Goal: Transaction & Acquisition: Download file/media

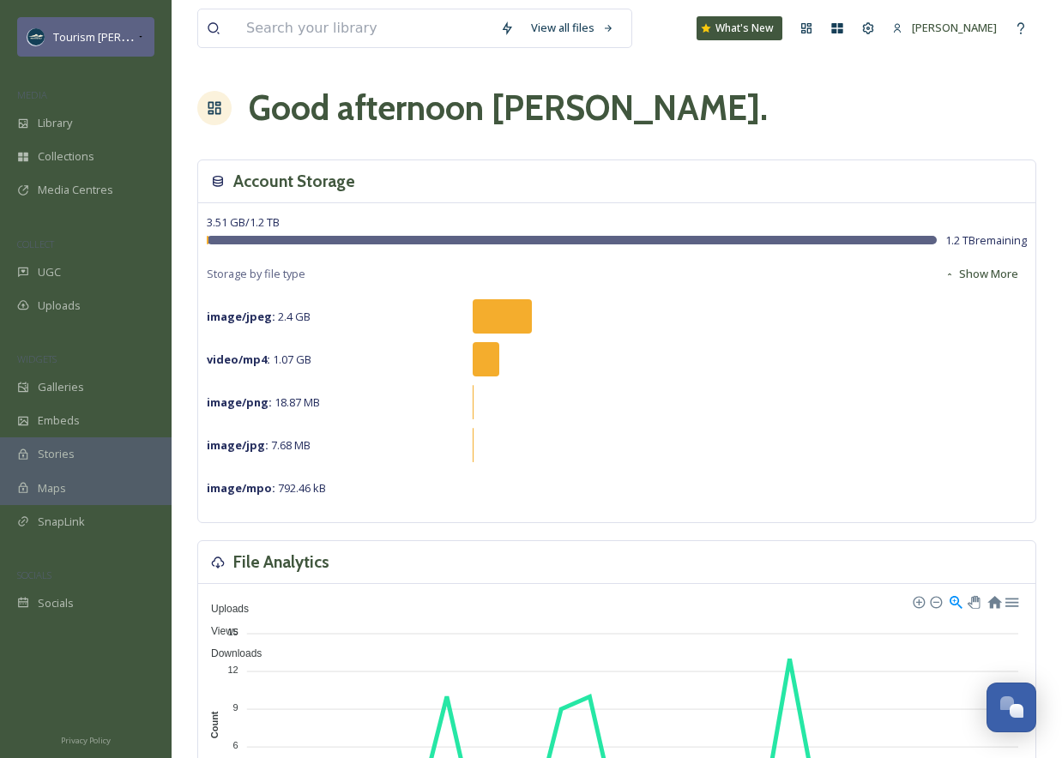
click at [123, 37] on span "Tourism [PERSON_NAME]" at bounding box center [117, 36] width 129 height 16
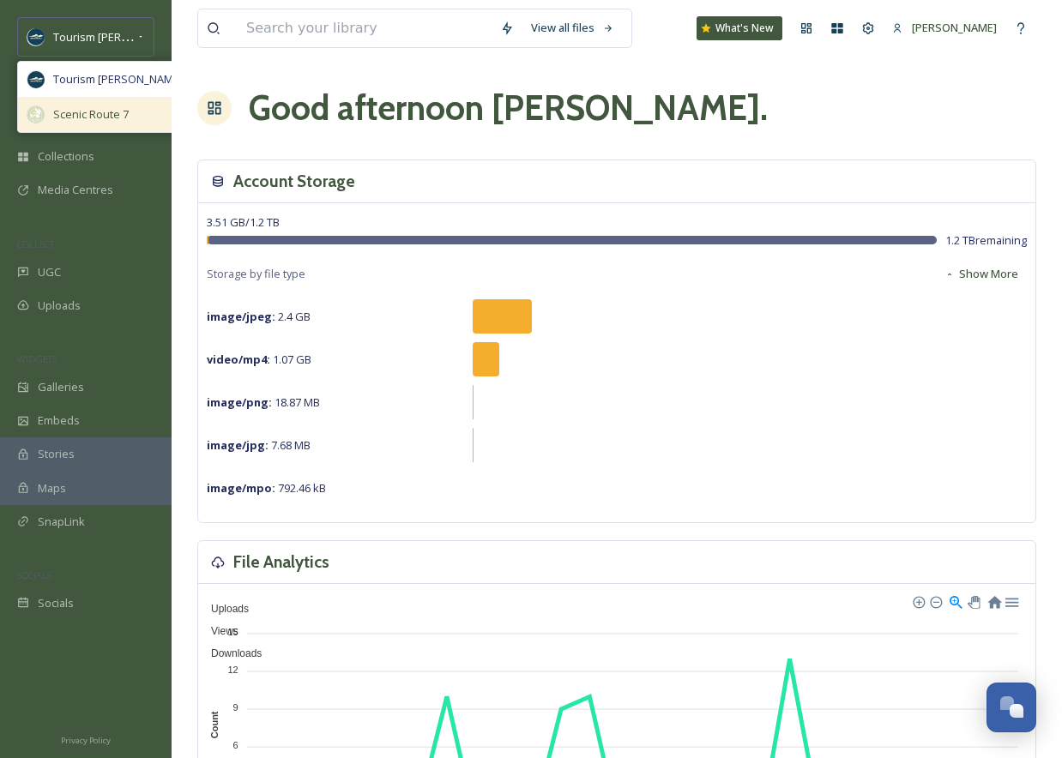
click at [94, 117] on span "Scenic Route 7" at bounding box center [90, 114] width 75 height 16
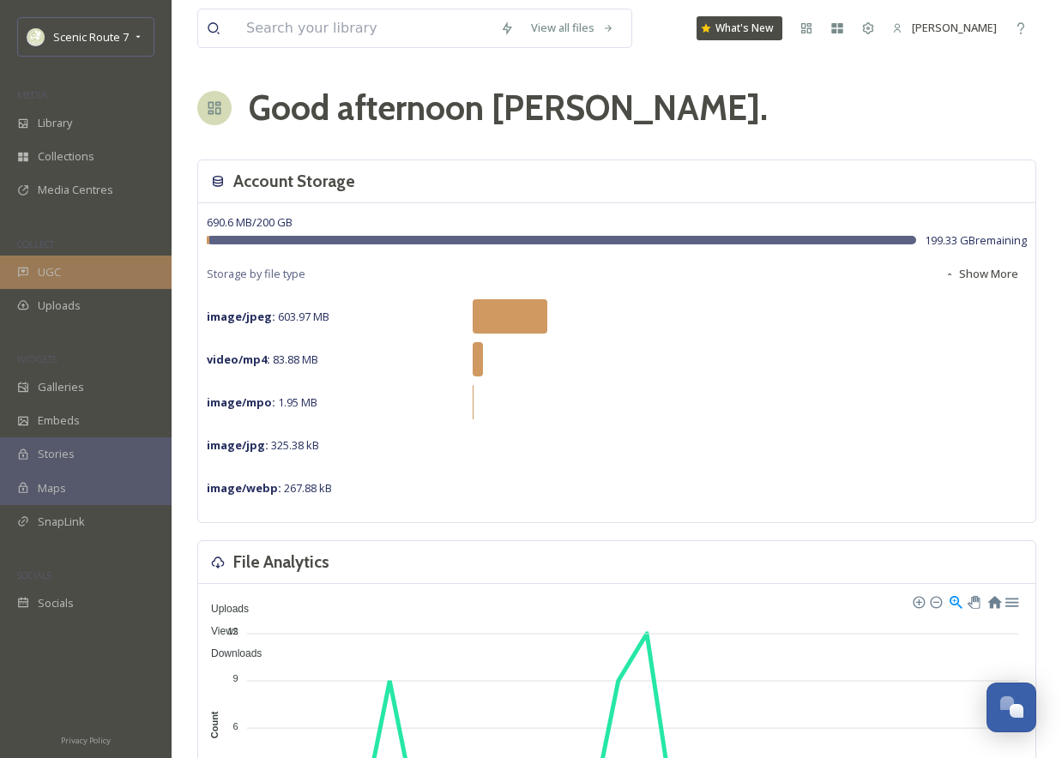
click at [46, 265] on span "UGC" at bounding box center [49, 272] width 23 height 16
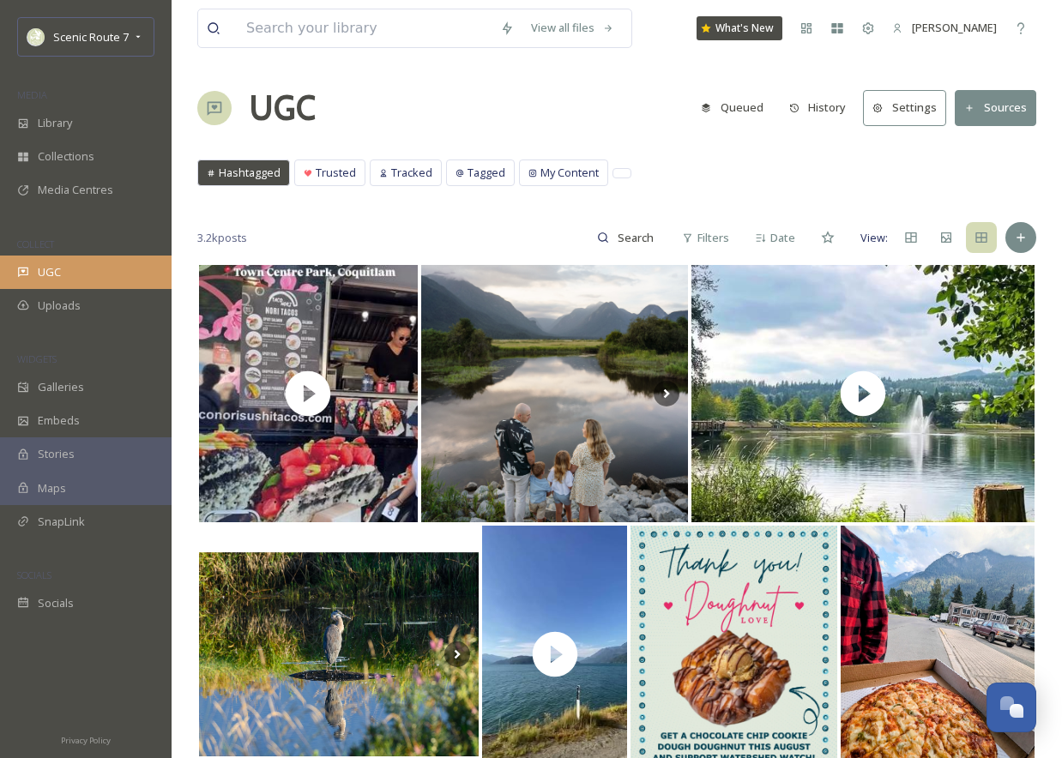
click at [81, 268] on div "UGC" at bounding box center [86, 272] width 172 height 33
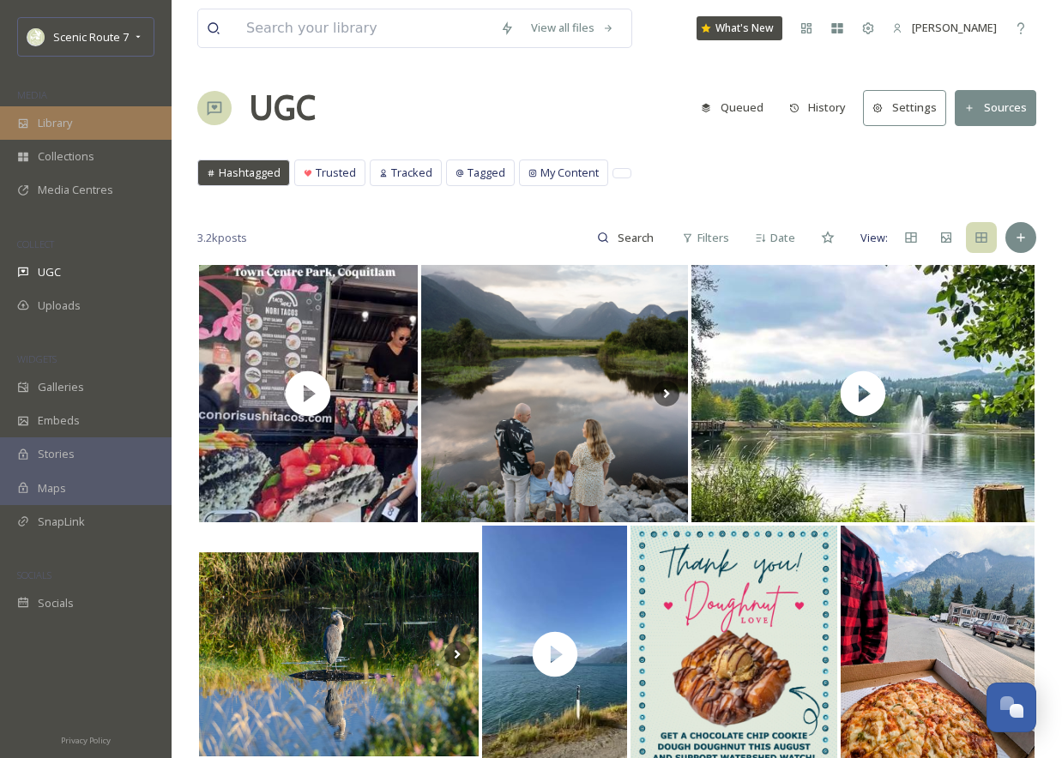
click at [78, 123] on div "Library" at bounding box center [86, 122] width 172 height 33
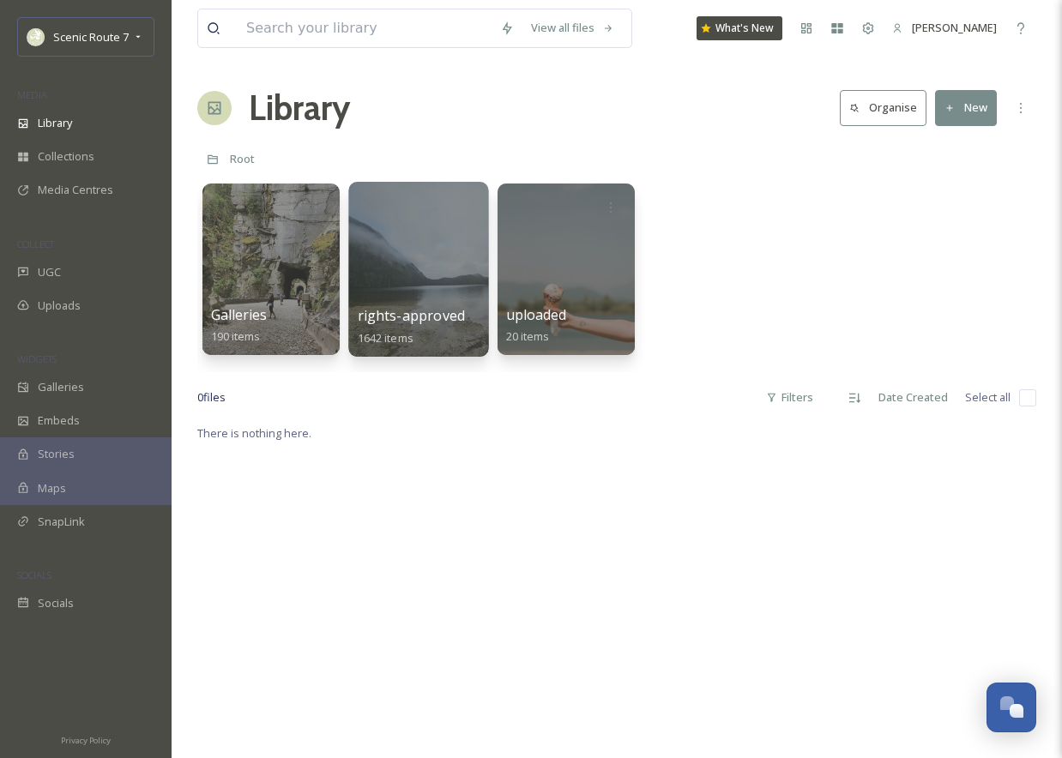
click at [424, 282] on div at bounding box center [418, 269] width 140 height 175
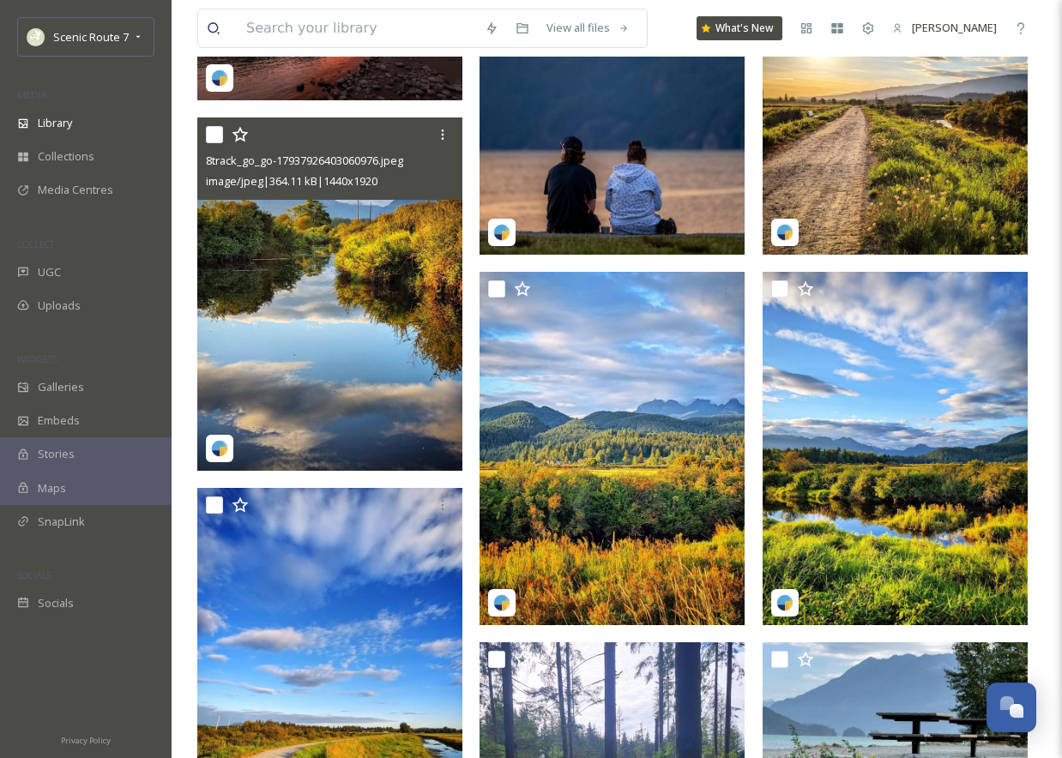
scroll to position [547, 0]
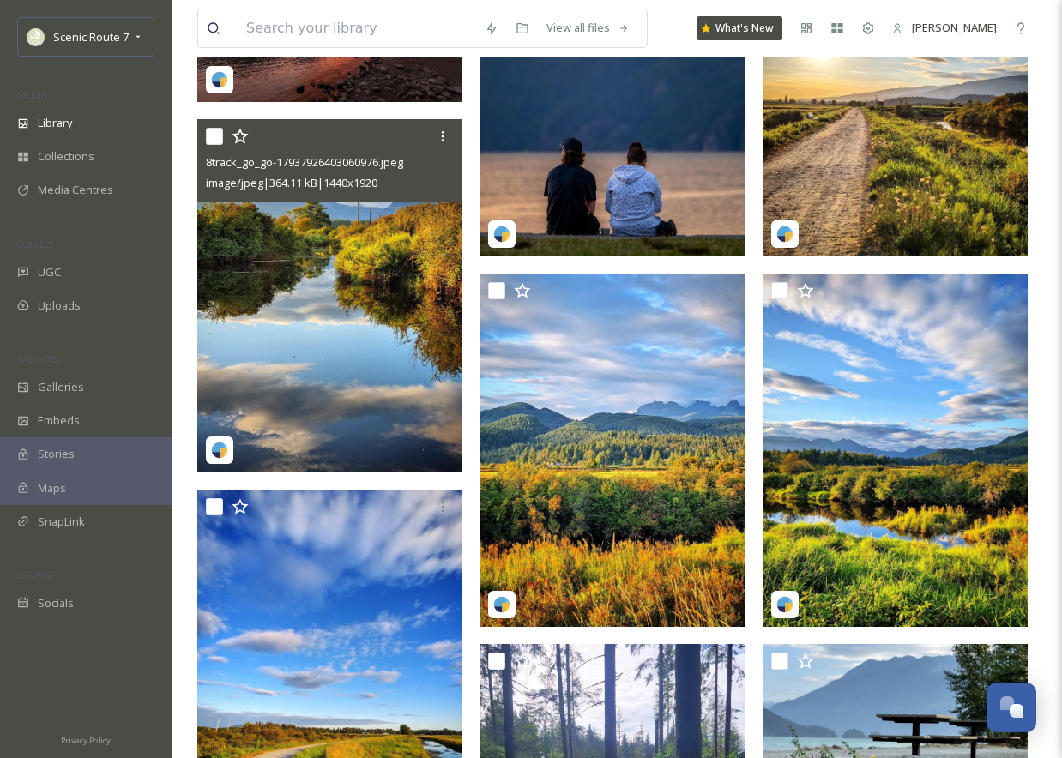
click at [424, 264] on img at bounding box center [329, 295] width 265 height 353
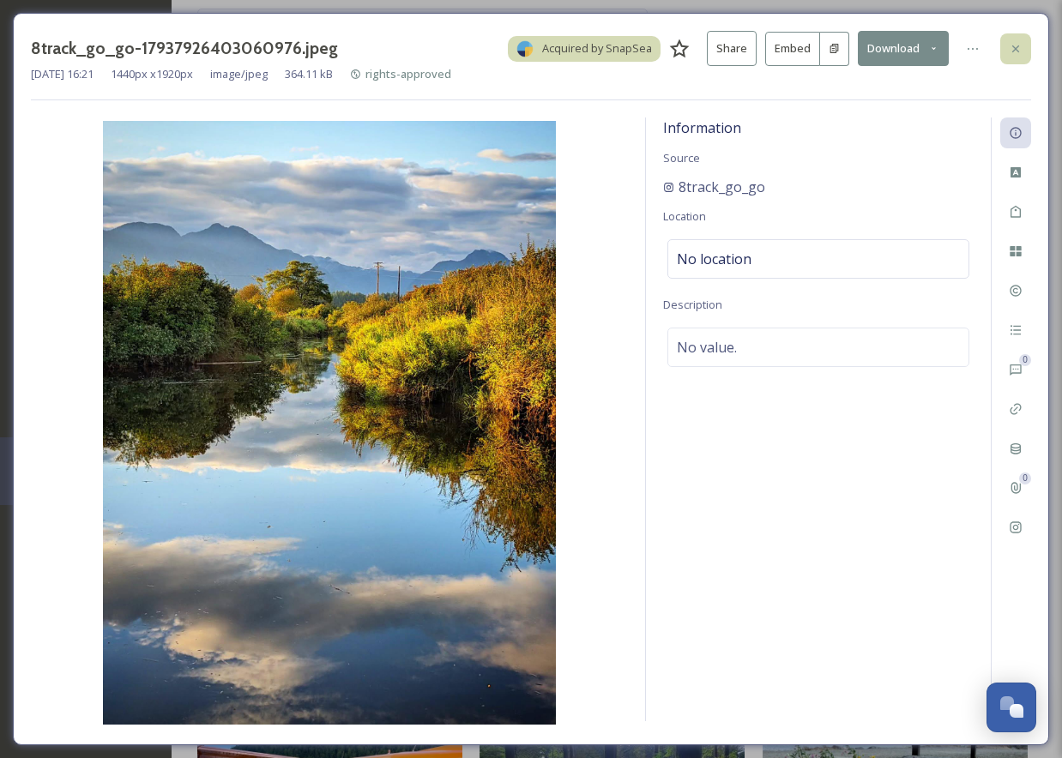
click at [1007, 47] on div at bounding box center [1015, 48] width 31 height 31
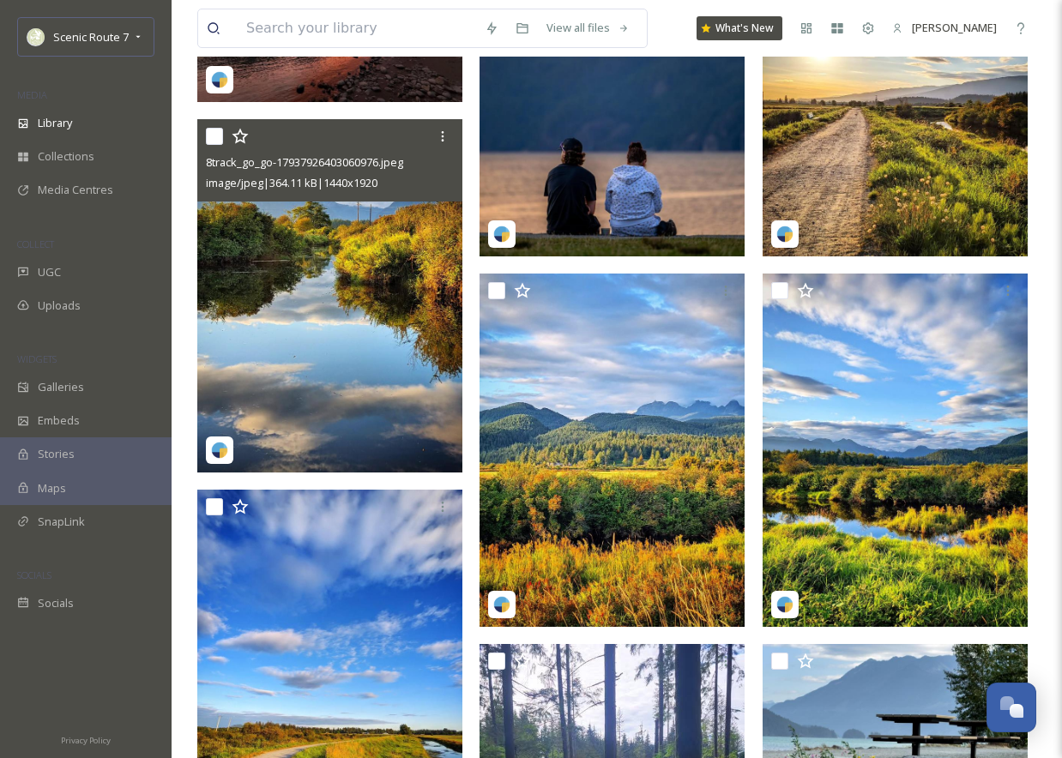
click at [623, 130] on img at bounding box center [611, 79] width 265 height 353
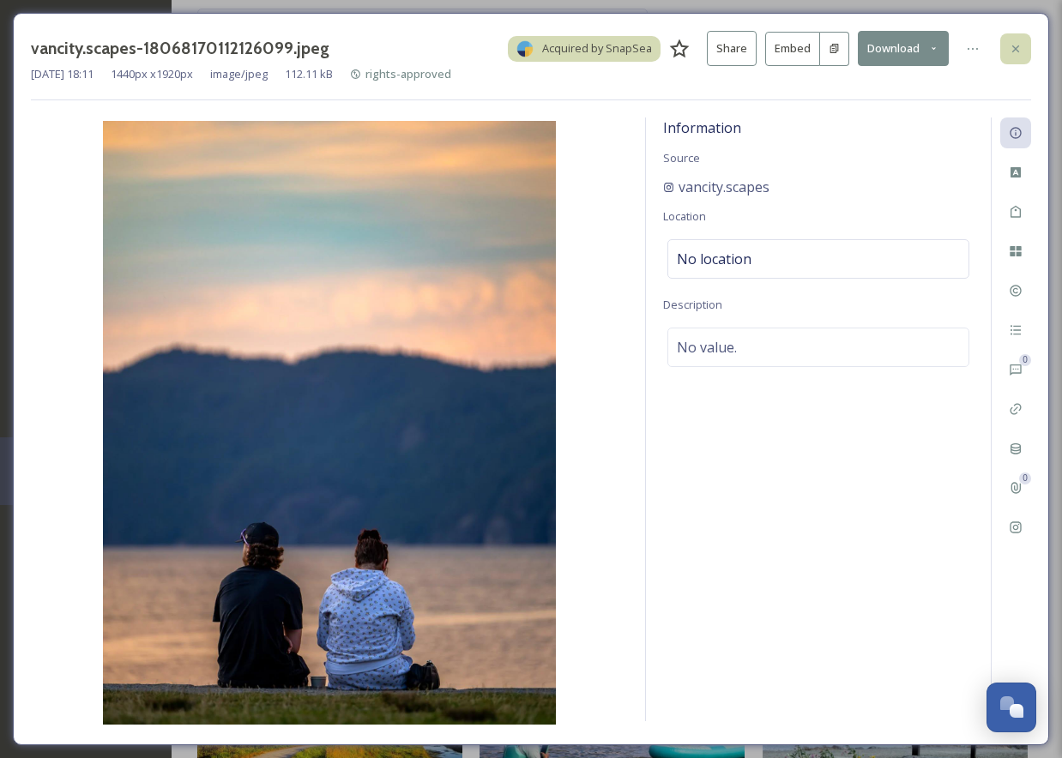
click at [1015, 44] on icon at bounding box center [1016, 49] width 14 height 14
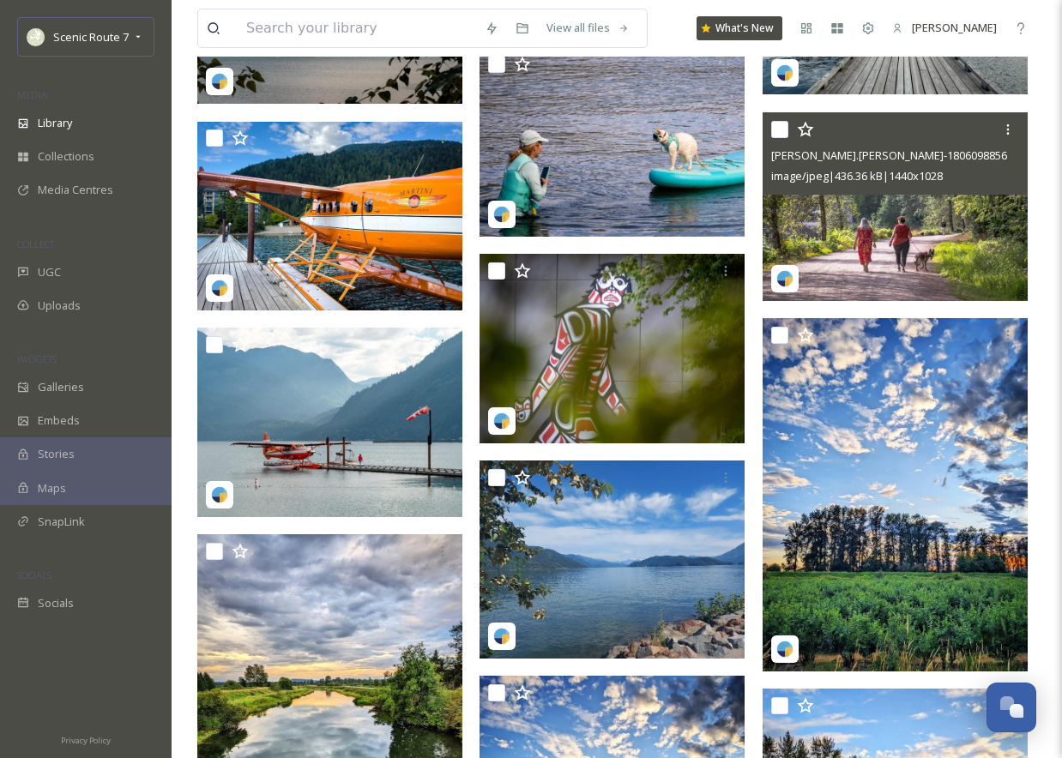
scroll to position [1489, 0]
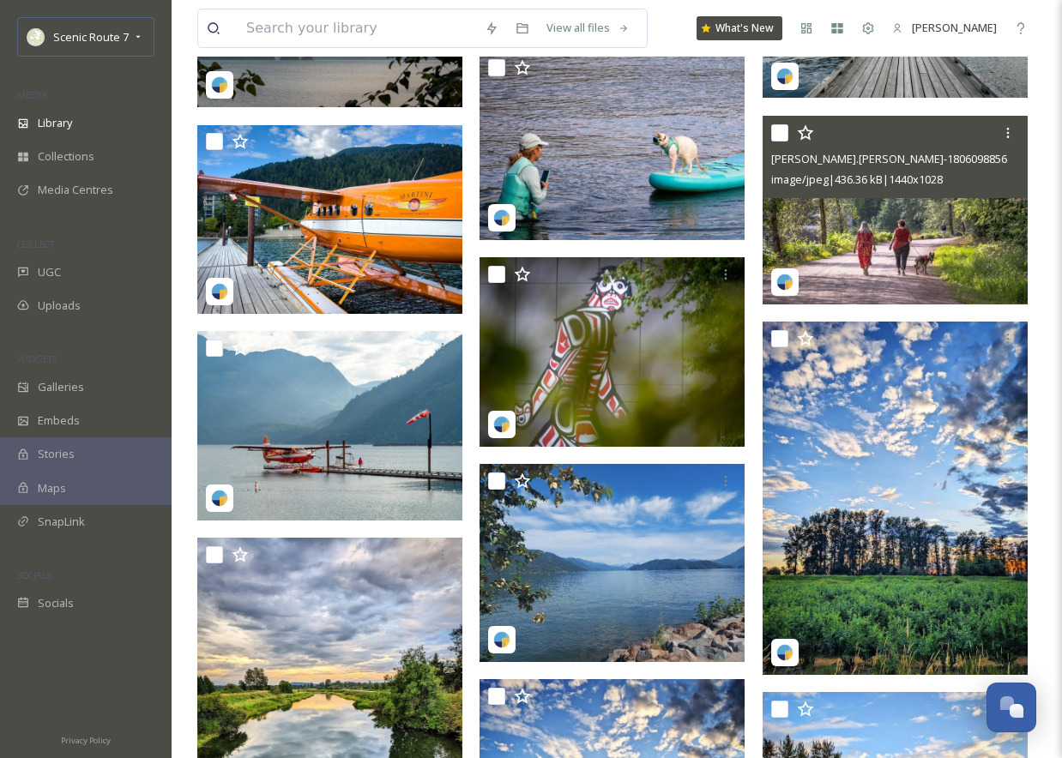
click at [867, 250] on img at bounding box center [894, 210] width 265 height 190
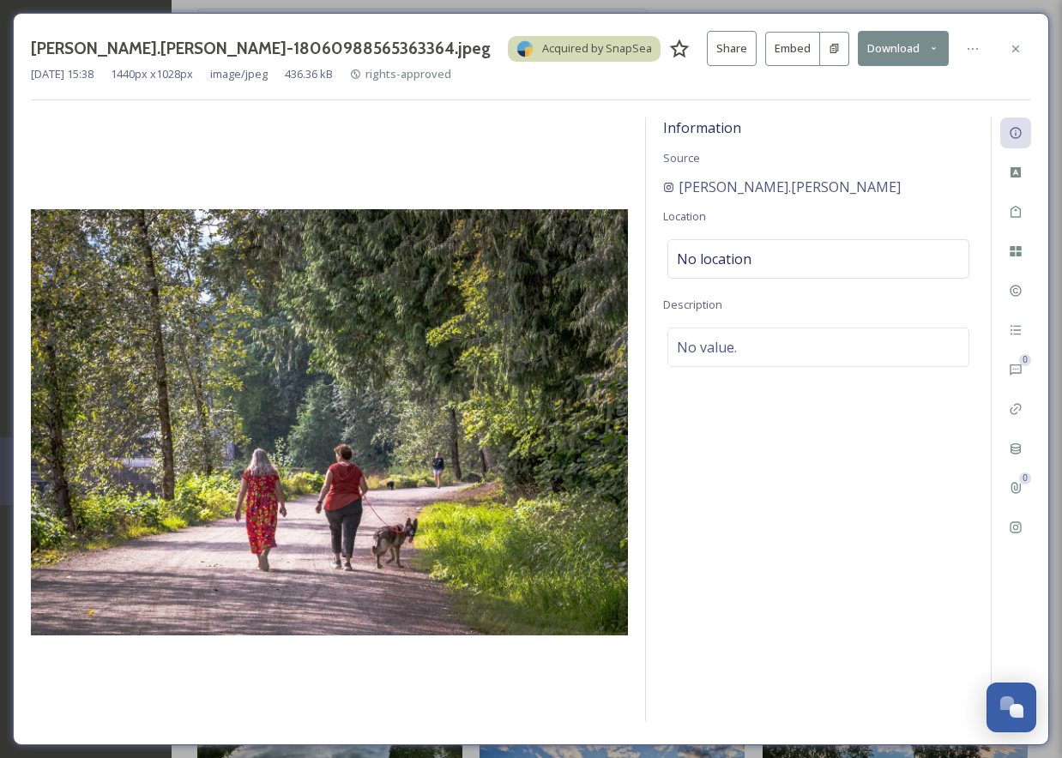
click at [909, 51] on button "Download" at bounding box center [903, 48] width 91 height 35
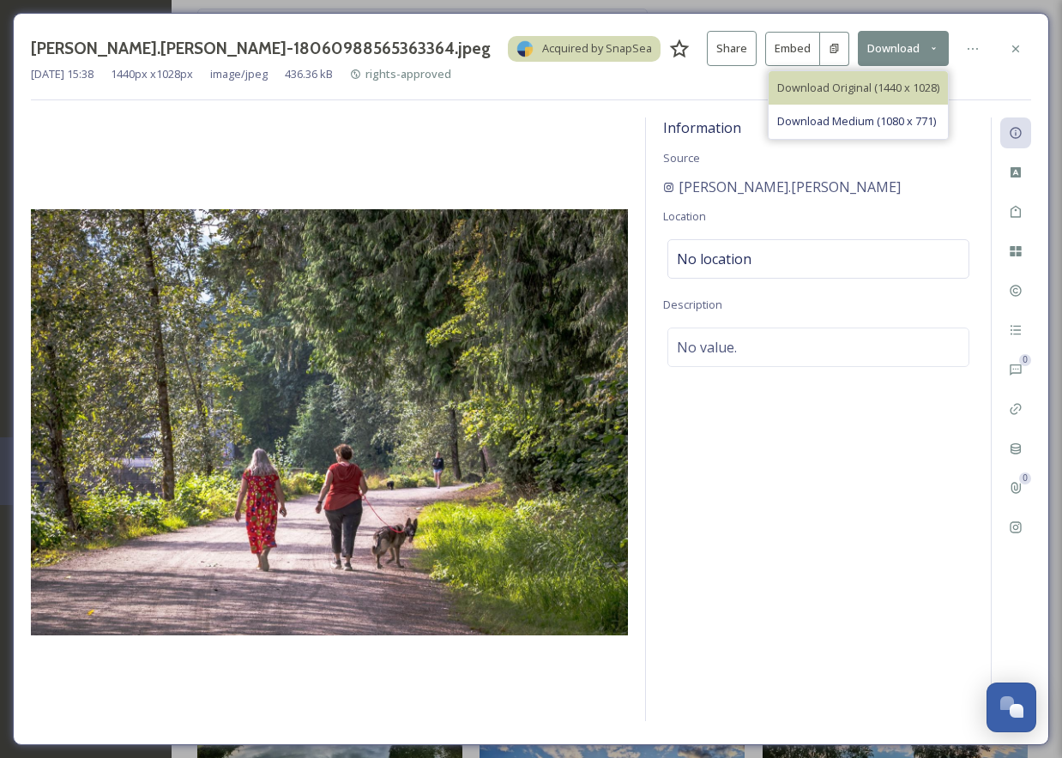
click at [858, 86] on span "Download Original (1440 x 1028)" at bounding box center [858, 88] width 162 height 16
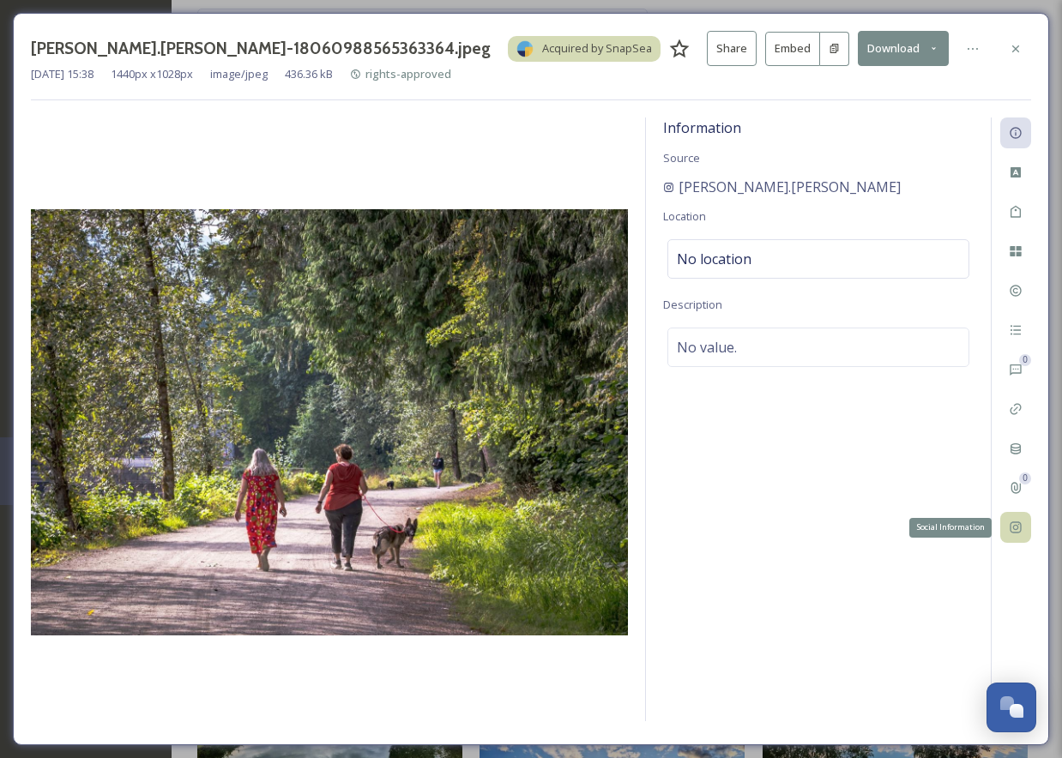
click at [1017, 524] on icon at bounding box center [1016, 528] width 14 height 14
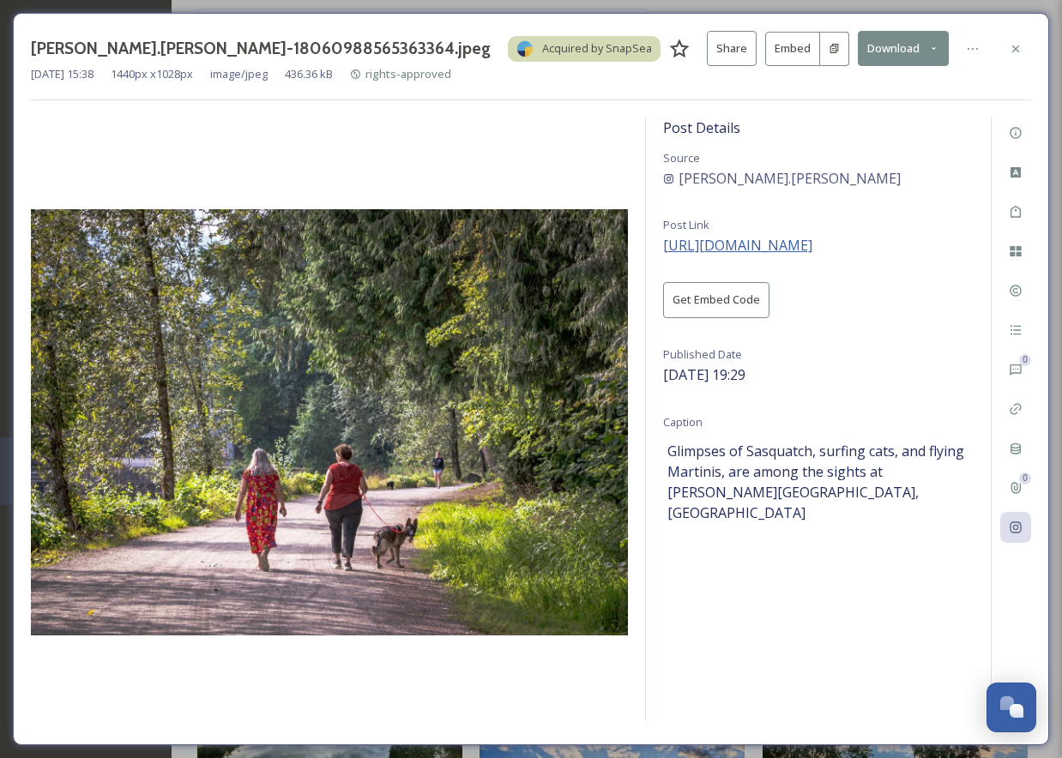
click at [812, 242] on span "[URL][DOMAIN_NAME]" at bounding box center [737, 245] width 149 height 19
